Goal: Transaction & Acquisition: Download file/media

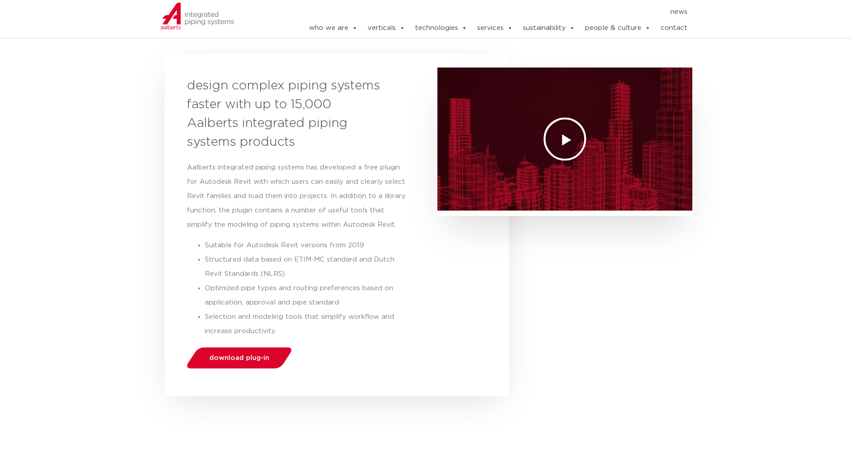
scroll to position [134, 0]
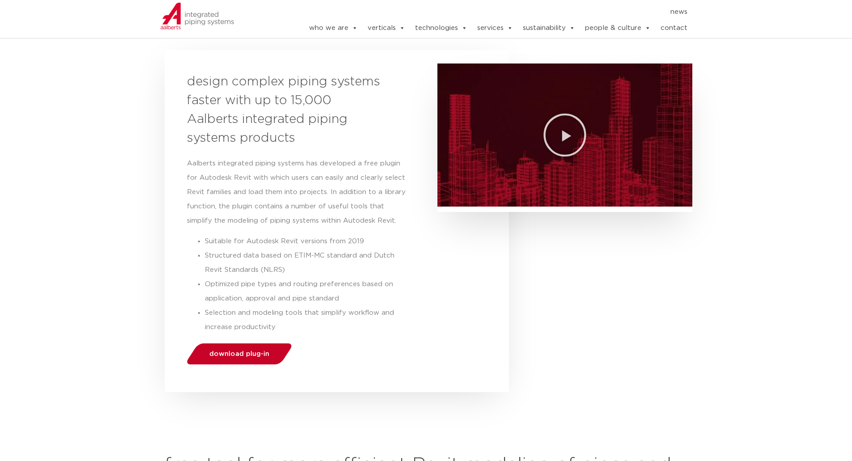
click at [263, 356] on span "download plug-in" at bounding box center [239, 354] width 60 height 7
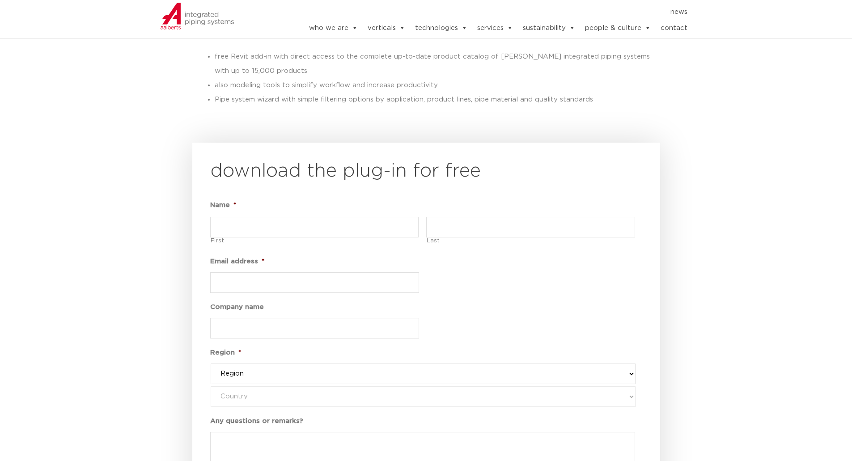
scroll to position [984, 0]
click at [260, 232] on input "First" at bounding box center [314, 226] width 209 height 21
type input "Sam"
type input "Elties"
type input "samelties@gmail.com"
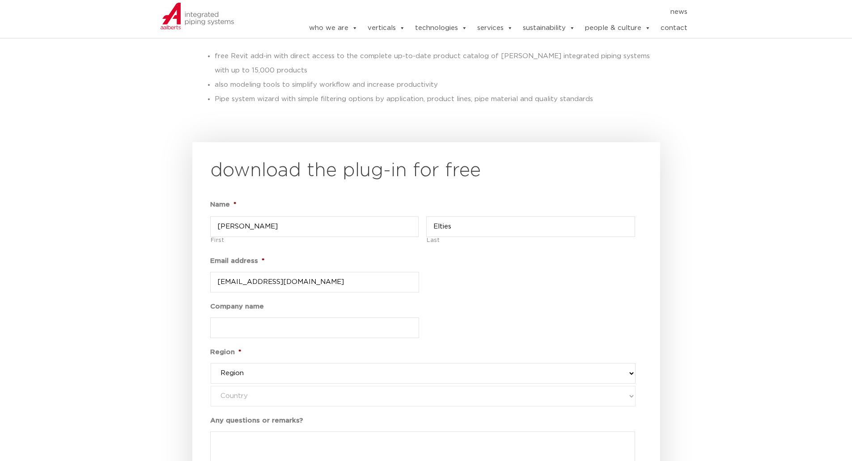
type input "Hogeschool Rotterdam"
click at [304, 284] on input "samelties@gmail.com" at bounding box center [314, 282] width 209 height 21
drag, startPoint x: 298, startPoint y: 284, endPoint x: 193, endPoint y: 284, distance: 105.5
click at [193, 284] on div "download the plug-in for free Name * Sam First Elties Last Email address * same…" at bounding box center [426, 360] width 468 height 437
type input "sam.elties@roodenburg.nl"
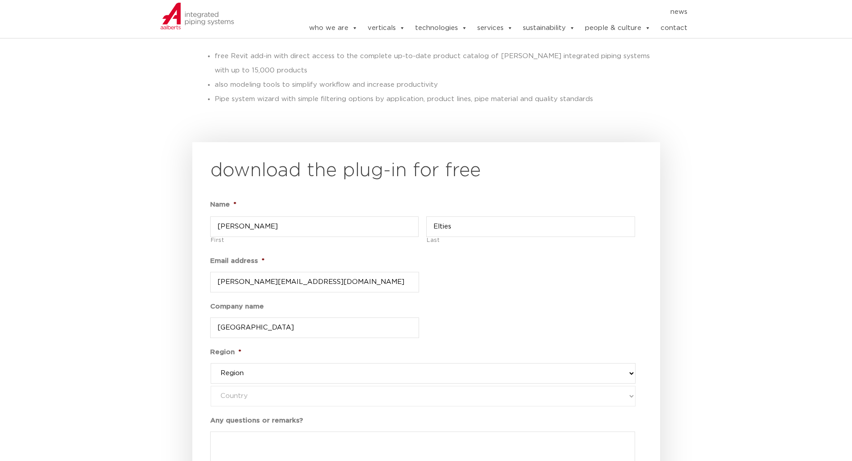
click at [300, 321] on input "Hogeschool Rotterdam" at bounding box center [314, 327] width 209 height 21
drag, startPoint x: 302, startPoint y: 326, endPoint x: 139, endPoint y: 313, distance: 163.8
click at [140, 313] on section "download the plug-in for free Name * Sam First Elties Last Email address * sam.…" at bounding box center [426, 361] width 852 height 446
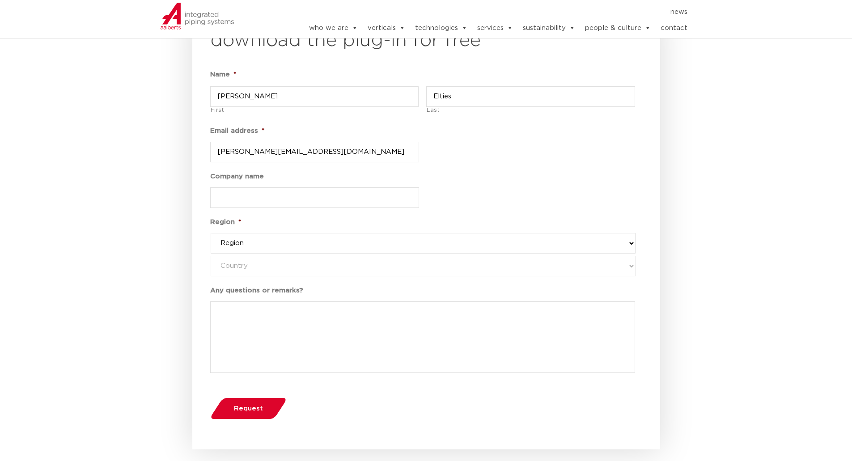
scroll to position [1118, 0]
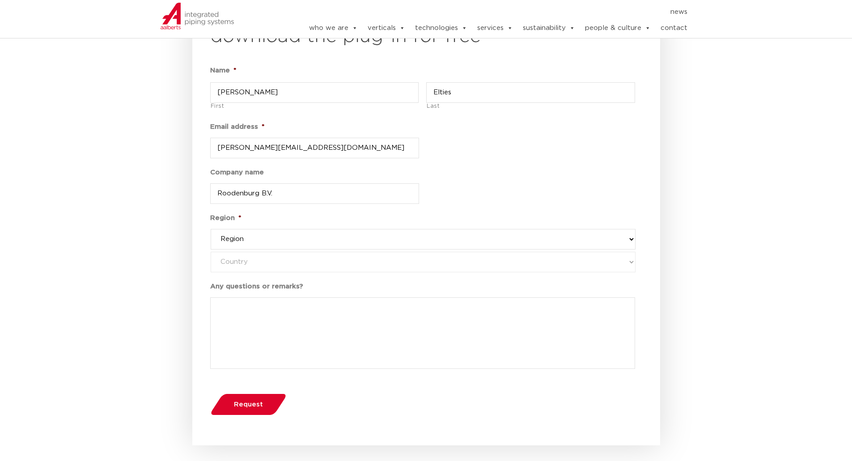
type input "Roodenburg B.V."
click at [275, 243] on select "Region western-europe america's asia pacific united kingdom and middle east" at bounding box center [423, 239] width 425 height 21
select select "western-europe"
click at [211, 229] on select "Region western-europe america's asia pacific united kingdom and middle east" at bounding box center [423, 239] width 425 height 21
click at [272, 260] on select "Country netherlands denmark italy germany norway portugal belgium greece finlan…" at bounding box center [423, 262] width 425 height 21
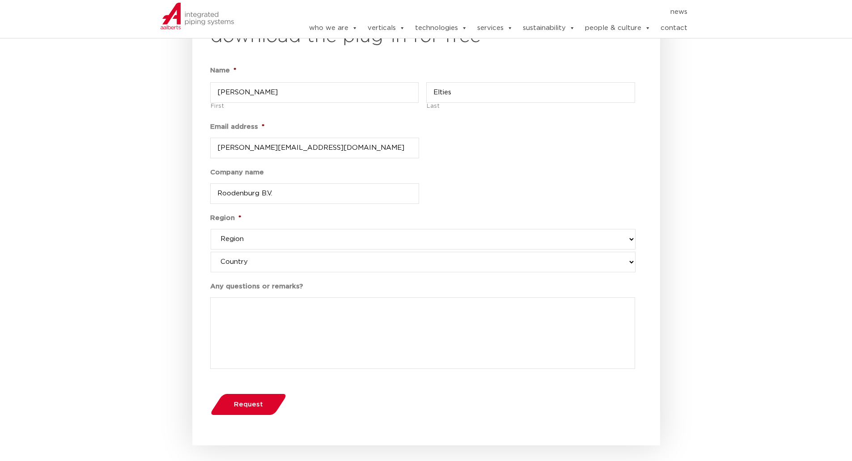
click at [269, 243] on select "Region western-europe america's asia pacific united kingdom and middle east" at bounding box center [423, 239] width 425 height 21
click at [211, 229] on select "Region western-europe america's asia pacific united kingdom and middle east" at bounding box center [423, 239] width 425 height 21
click at [265, 263] on select "Country netherlands denmark italy germany norway portugal belgium greece finlan…" at bounding box center [423, 262] width 425 height 21
select select "netherlands"
click at [211, 252] on select "Country netherlands denmark italy germany norway portugal belgium greece finlan…" at bounding box center [423, 262] width 425 height 21
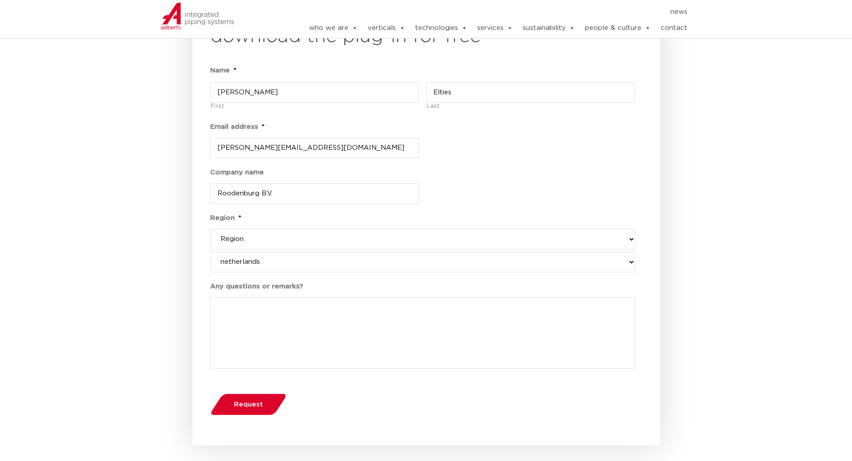
click at [252, 291] on label "Any questions or remarks?" at bounding box center [256, 286] width 93 height 9
click at [252, 297] on textarea "Any questions or remarks?" at bounding box center [422, 333] width 425 height 72
click at [253, 410] on button "Request" at bounding box center [248, 404] width 82 height 23
